Goal: Transaction & Acquisition: Book appointment/travel/reservation

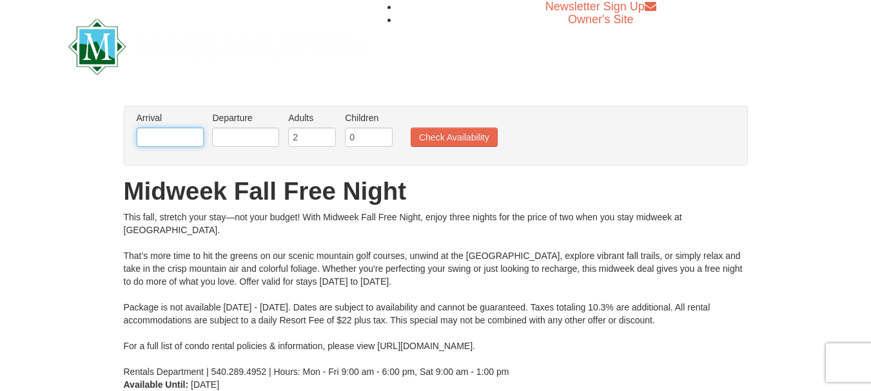
click at [185, 135] on input "text" at bounding box center [170, 137] width 67 height 19
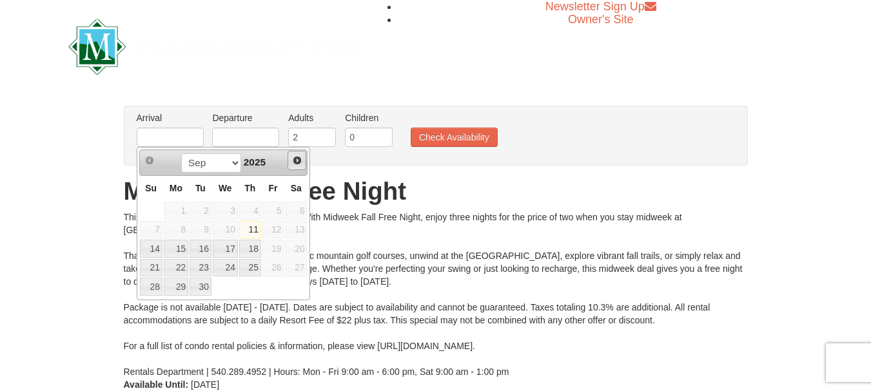
click at [297, 160] on span "Next" at bounding box center [297, 160] width 10 height 10
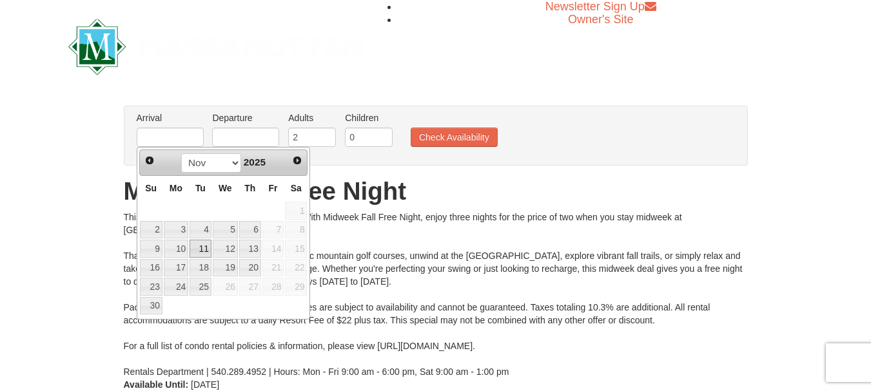
click at [202, 246] on link "11" at bounding box center [201, 249] width 22 height 18
type input "[DATE]"
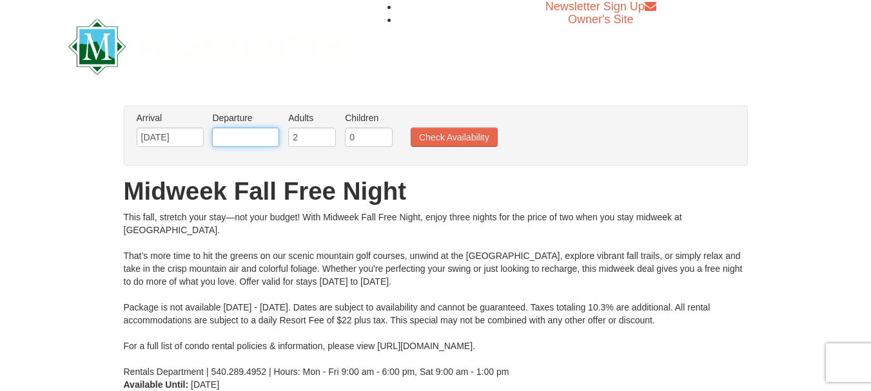
click at [267, 141] on input "text" at bounding box center [245, 137] width 67 height 19
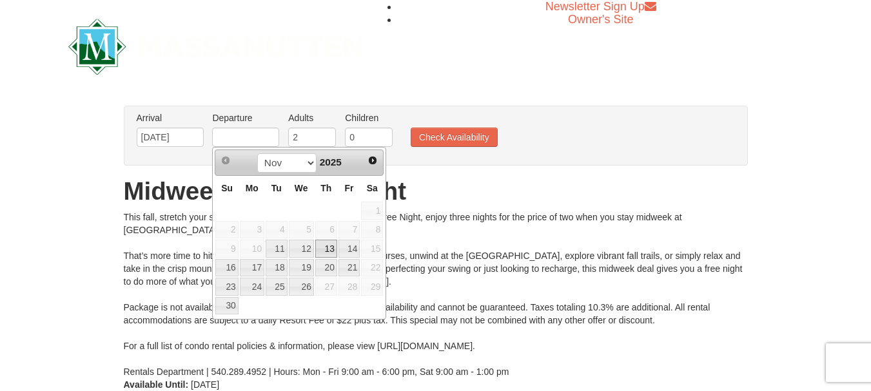
click at [329, 249] on link "13" at bounding box center [326, 249] width 22 height 18
type input "[DATE]"
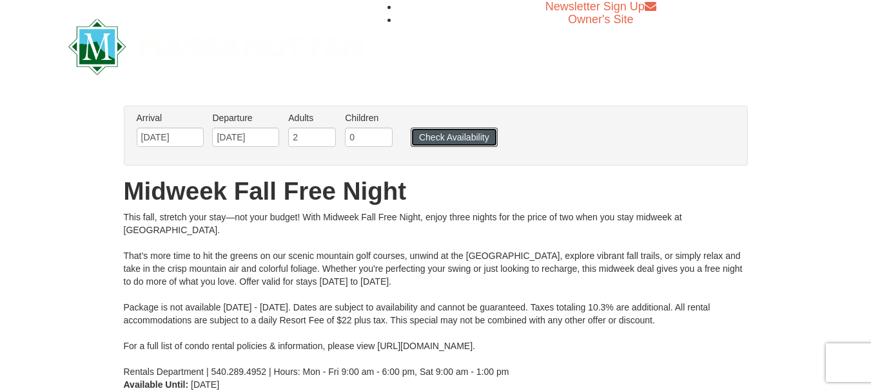
click at [462, 134] on button "Check Availability" at bounding box center [454, 137] width 87 height 19
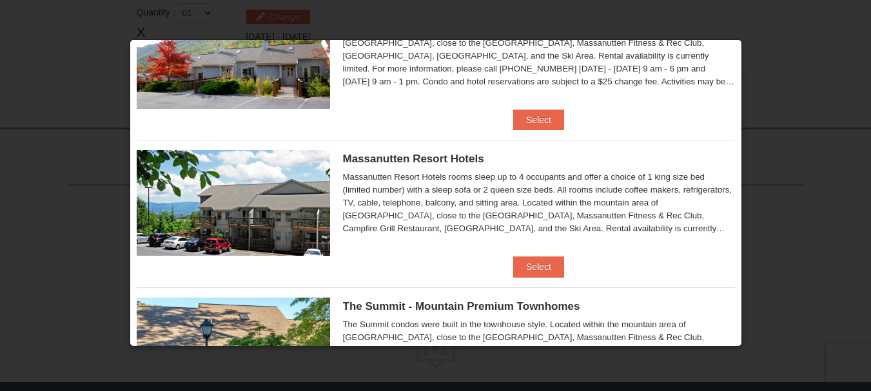
scroll to position [81, 0]
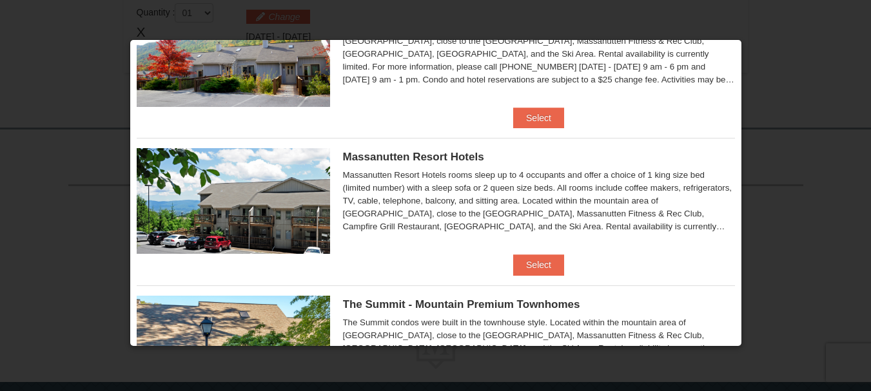
click at [716, 229] on div "Massanutten Resort Hotels rooms sleep up to 4 occupants and offer a choice of 1…" at bounding box center [539, 201] width 392 height 64
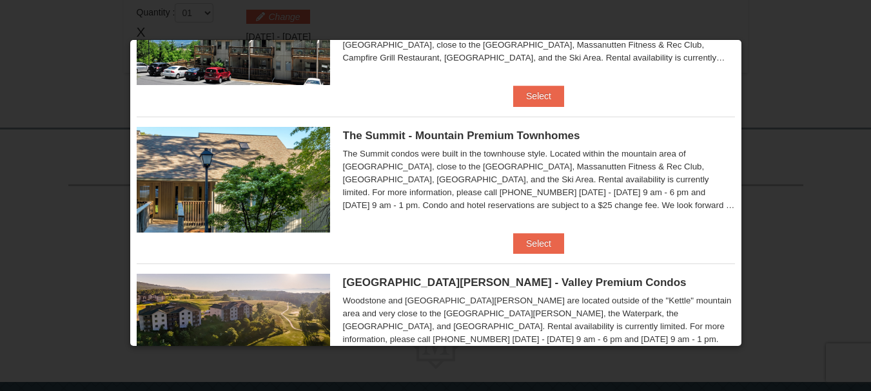
scroll to position [248, 0]
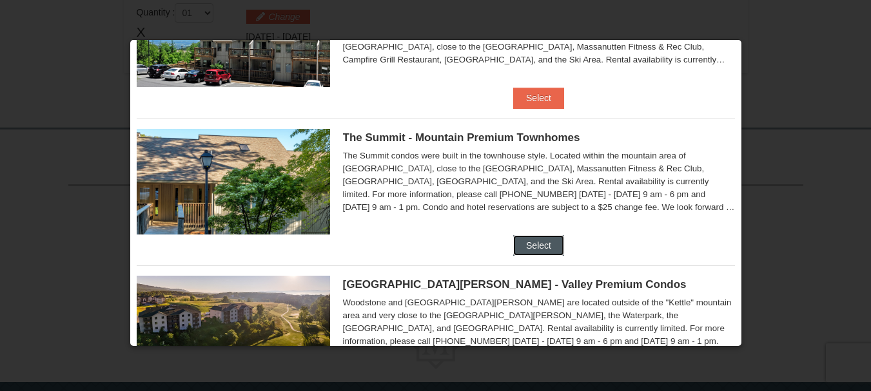
click at [536, 244] on button "Select" at bounding box center [538, 245] width 51 height 21
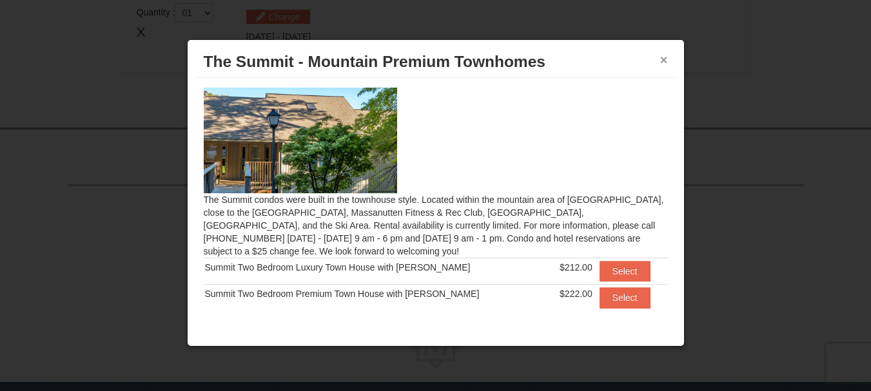
click at [663, 58] on button "×" at bounding box center [664, 59] width 8 height 13
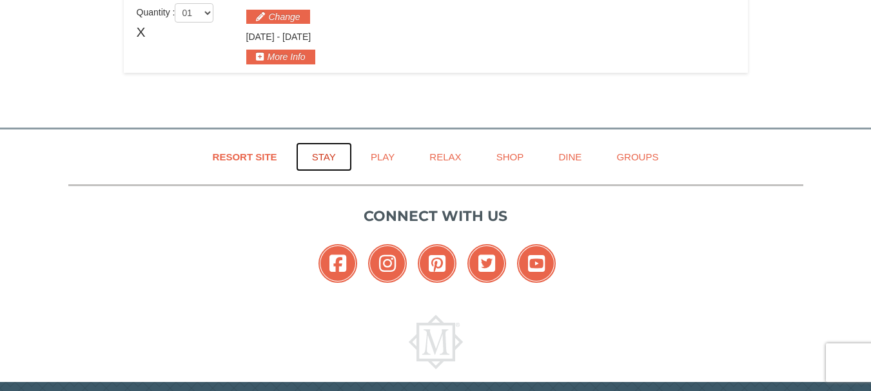
click at [327, 159] on link "Stay" at bounding box center [324, 156] width 56 height 29
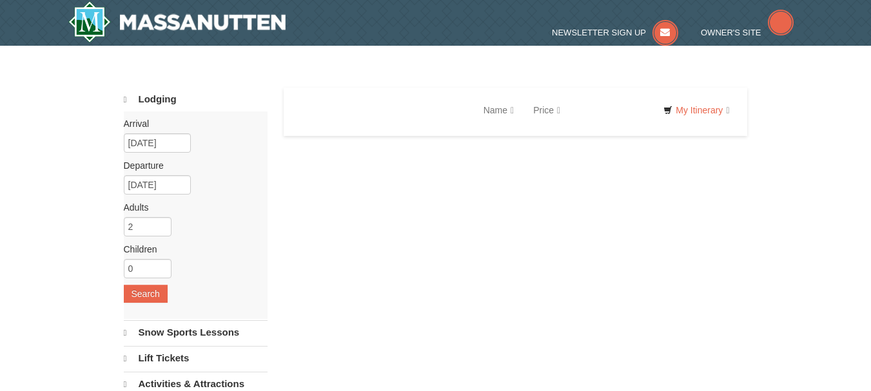
select select "9"
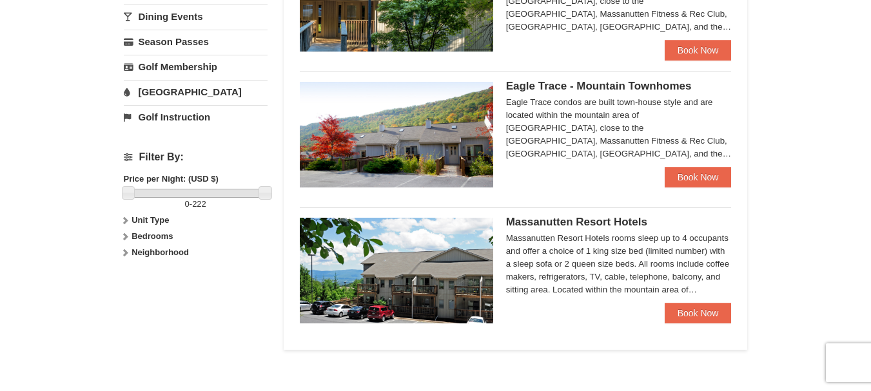
scroll to position [461, 0]
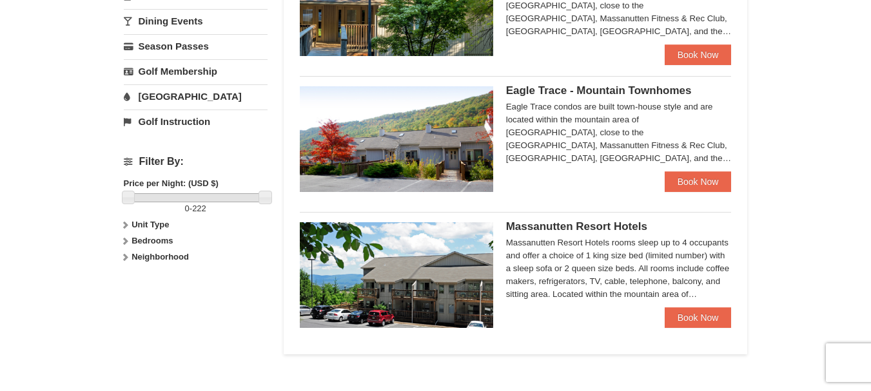
drag, startPoint x: 876, startPoint y: 68, endPoint x: 880, endPoint y: 214, distance: 145.7
click at [870, 214] on html "Browser Not Supported We notice you are using a browser which will not provide …" at bounding box center [435, 122] width 871 height 1167
click at [687, 177] on link "Book Now" at bounding box center [698, 181] width 67 height 21
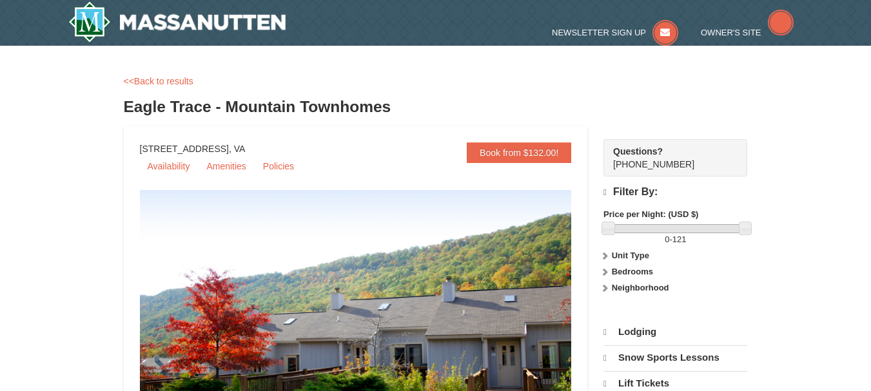
select select "9"
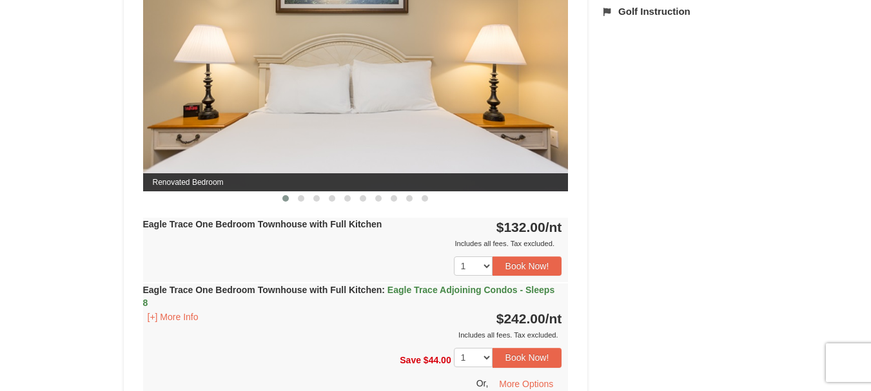
scroll to position [599, 0]
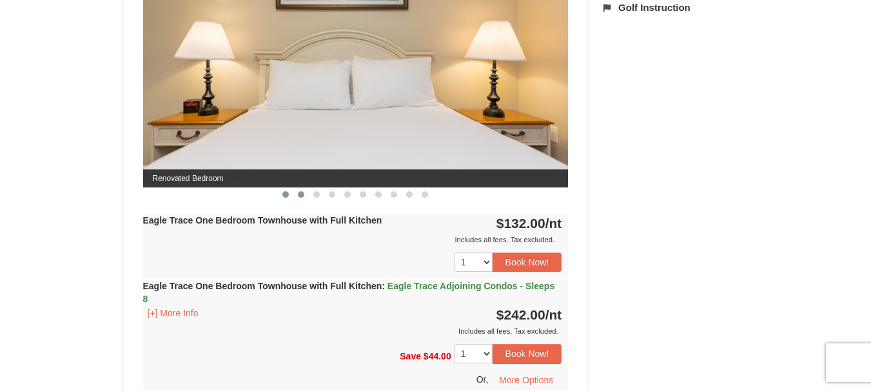
click at [300, 193] on span at bounding box center [301, 194] width 6 height 6
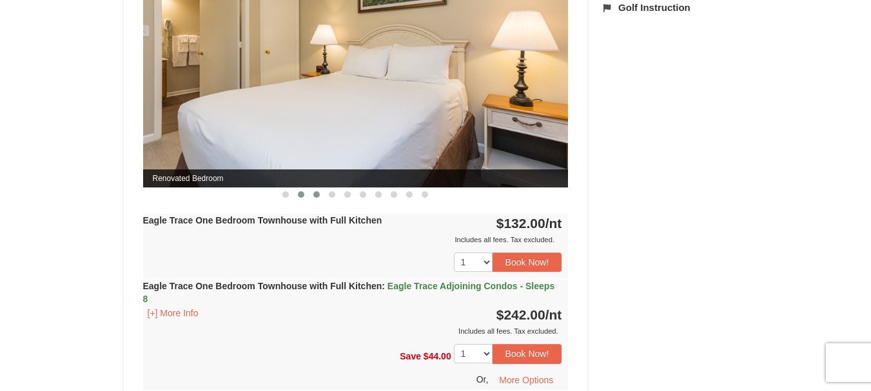
click at [316, 196] on span at bounding box center [316, 194] width 6 height 6
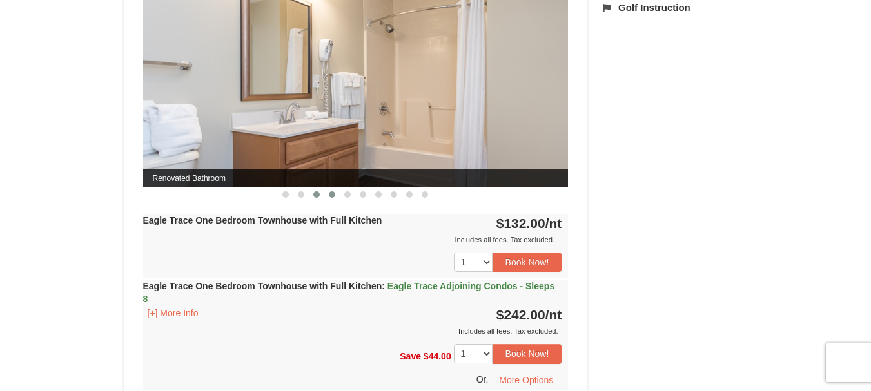
click at [332, 196] on span at bounding box center [332, 194] width 6 height 6
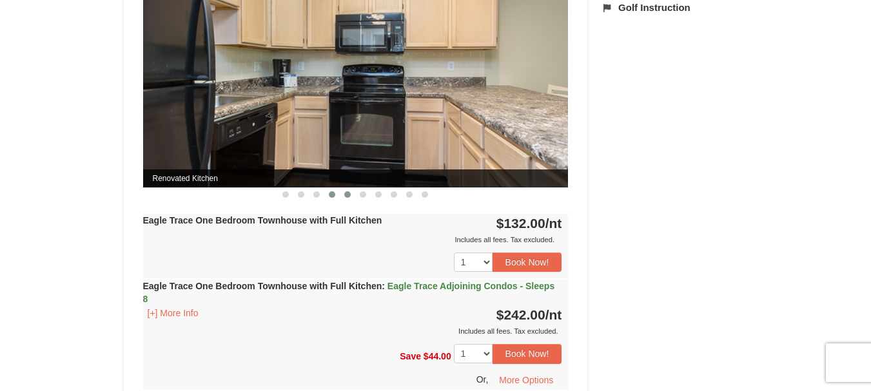
click at [346, 194] on span at bounding box center [347, 194] width 6 height 6
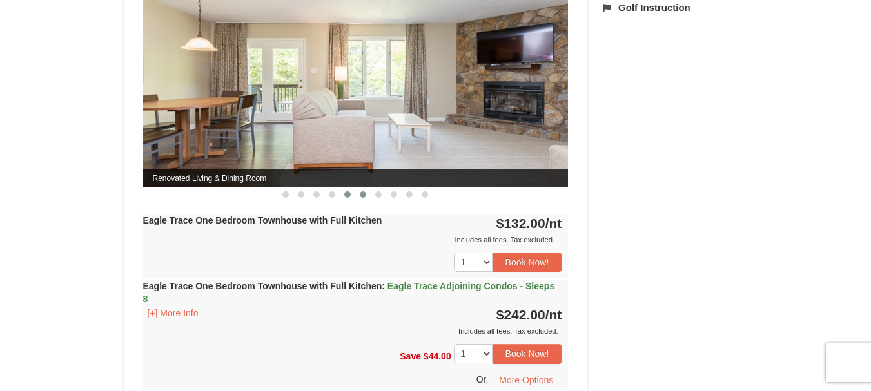
click at [365, 193] on span at bounding box center [363, 194] width 6 height 6
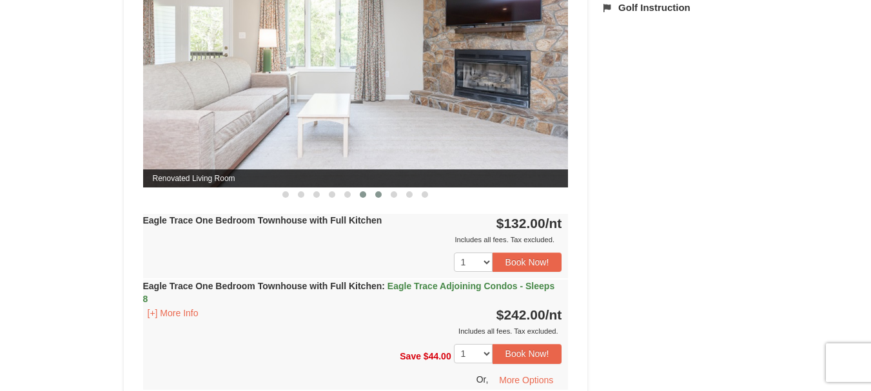
click at [380, 195] on span at bounding box center [378, 194] width 6 height 6
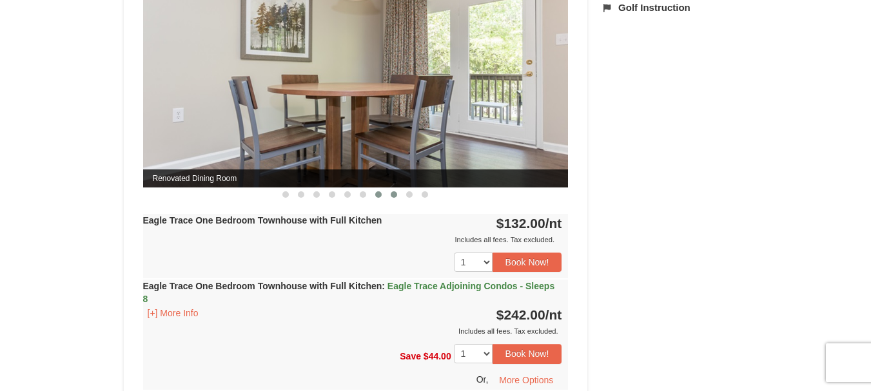
click at [394, 193] on span at bounding box center [394, 194] width 6 height 6
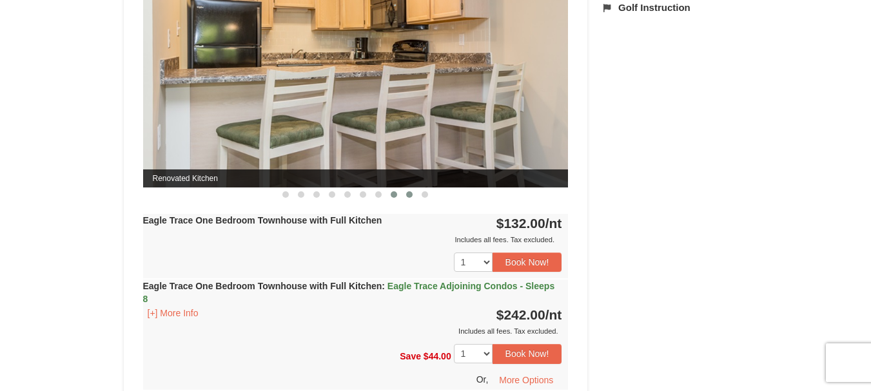
click at [411, 195] on span at bounding box center [409, 194] width 6 height 6
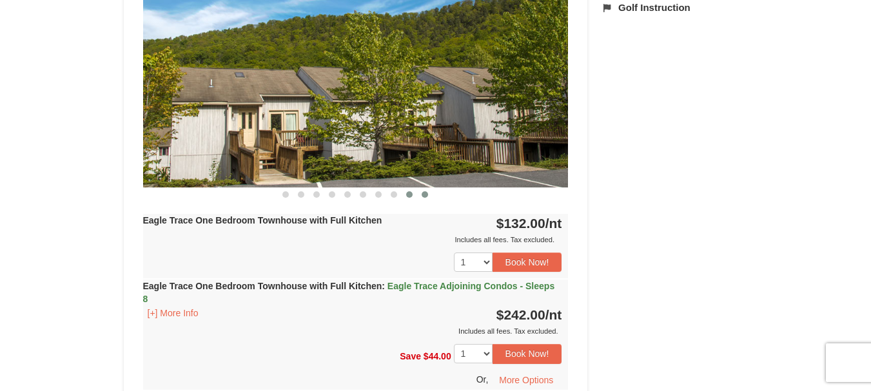
click at [425, 195] on span at bounding box center [425, 194] width 6 height 6
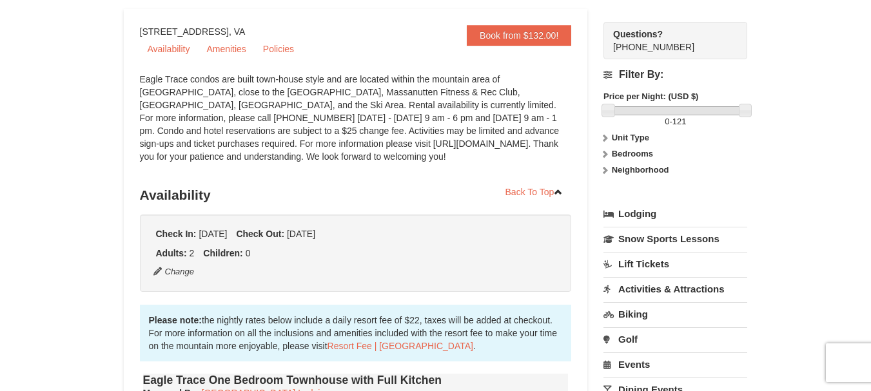
scroll to position [0, 0]
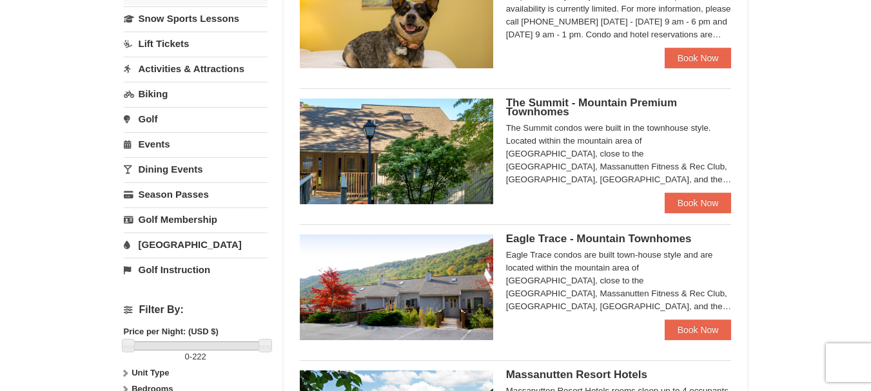
scroll to position [311, 0]
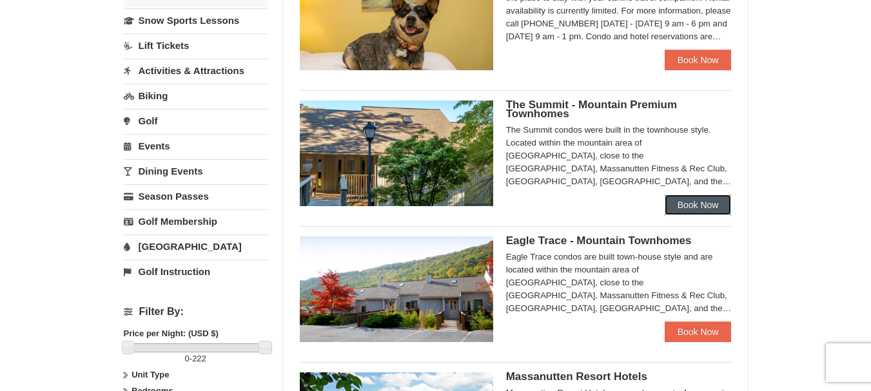
click at [704, 202] on link "Book Now" at bounding box center [698, 205] width 67 height 21
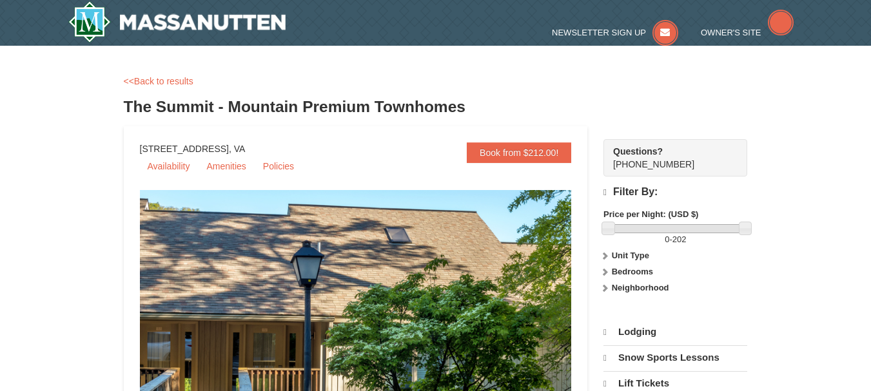
select select "9"
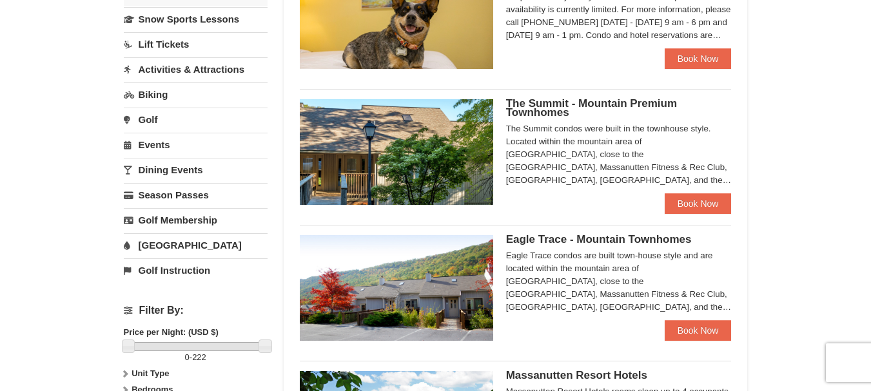
scroll to position [311, 0]
